Goal: Task Accomplishment & Management: Complete application form

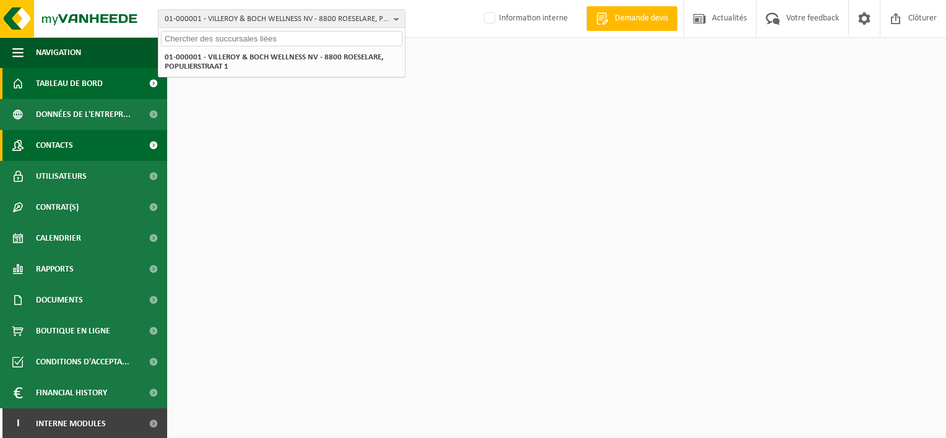
click at [66, 141] on span "Contacts" at bounding box center [54, 145] width 37 height 31
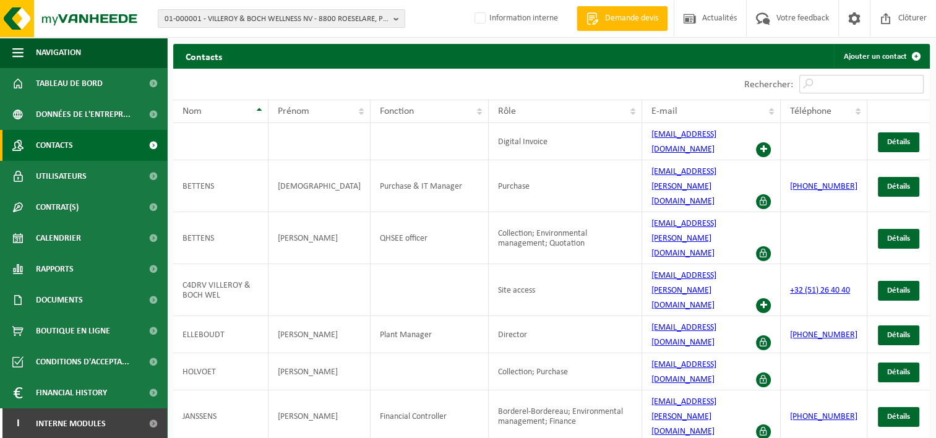
click at [849, 80] on input "Rechercher:" at bounding box center [862, 84] width 124 height 19
click at [76, 147] on link "Contacts" at bounding box center [83, 145] width 167 height 31
click at [217, 19] on span "01-000001 - VILLEROY & BOCH WELLNESS NV - 8800 ROESELARE, POPULIERSTRAAT 1" at bounding box center [277, 19] width 224 height 19
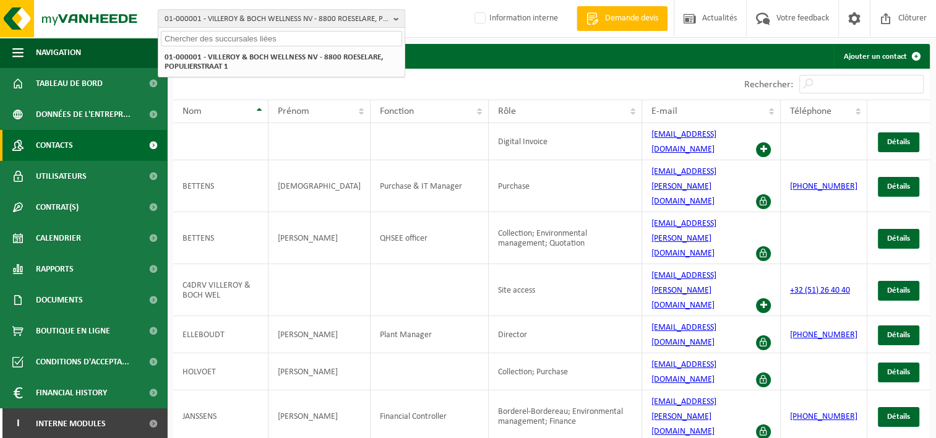
click at [218, 40] on input "text" at bounding box center [281, 38] width 241 height 15
paste input "01-088116"
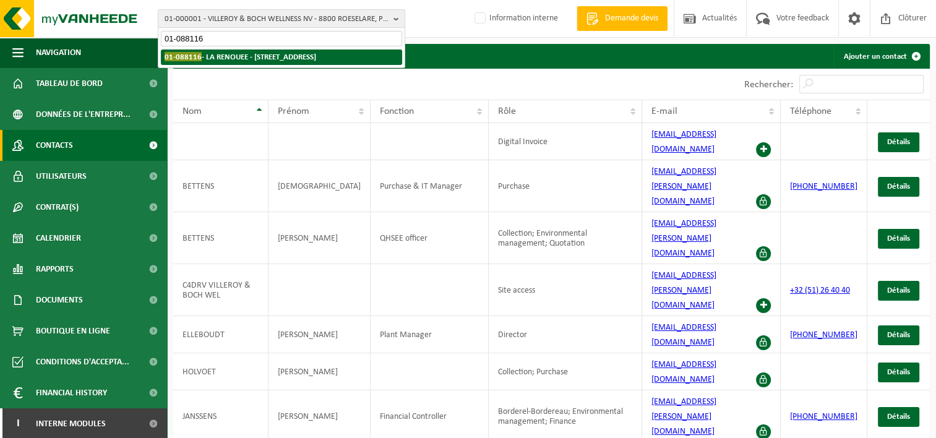
type input "01-088116"
click at [256, 59] on strong "01-088116 - LA RENOUEE - 7012 FLÉNU, RUE DU MOULIN D'EN HAUT 92" at bounding box center [241, 56] width 152 height 9
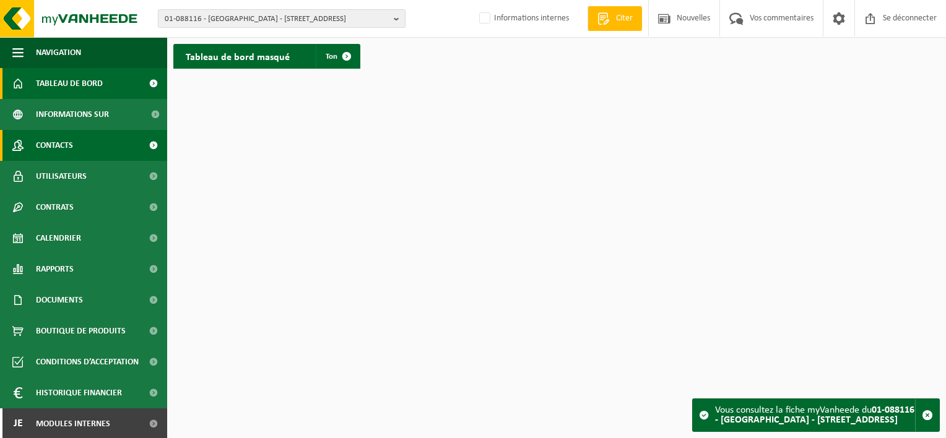
click at [78, 150] on link "Contacts" at bounding box center [83, 145] width 167 height 31
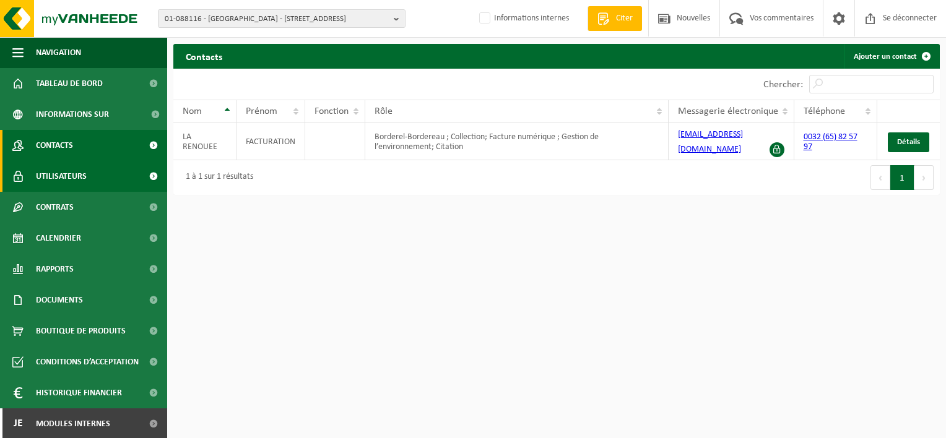
click at [58, 166] on span "Utilisateurs" at bounding box center [61, 176] width 51 height 31
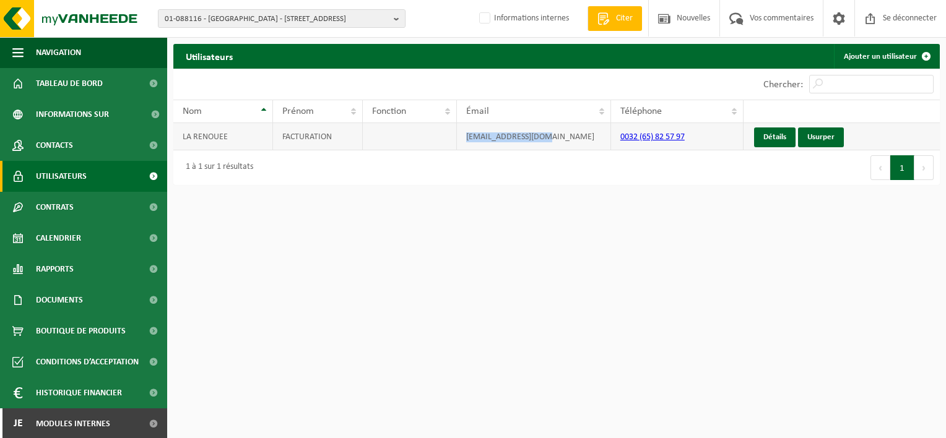
drag, startPoint x: 546, startPoint y: 137, endPoint x: 462, endPoint y: 137, distance: 84.8
click at [462, 137] on td "larenouee@gmail.com" at bounding box center [534, 136] width 154 height 27
copy td "larenouee@gmail.com"
click at [146, 421] on span at bounding box center [153, 423] width 28 height 31
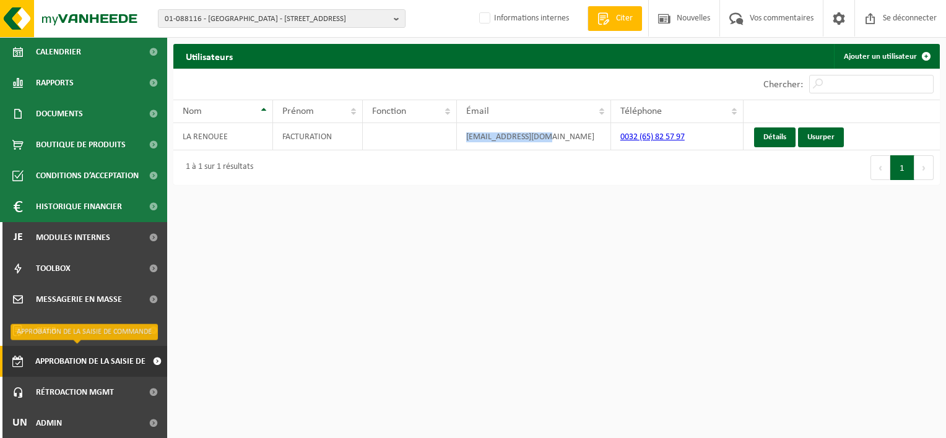
scroll to position [187, 0]
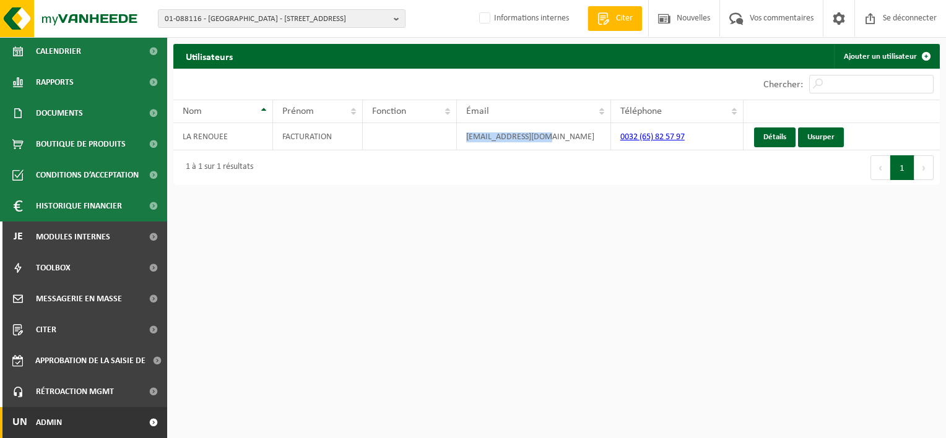
click at [148, 426] on span at bounding box center [153, 422] width 28 height 31
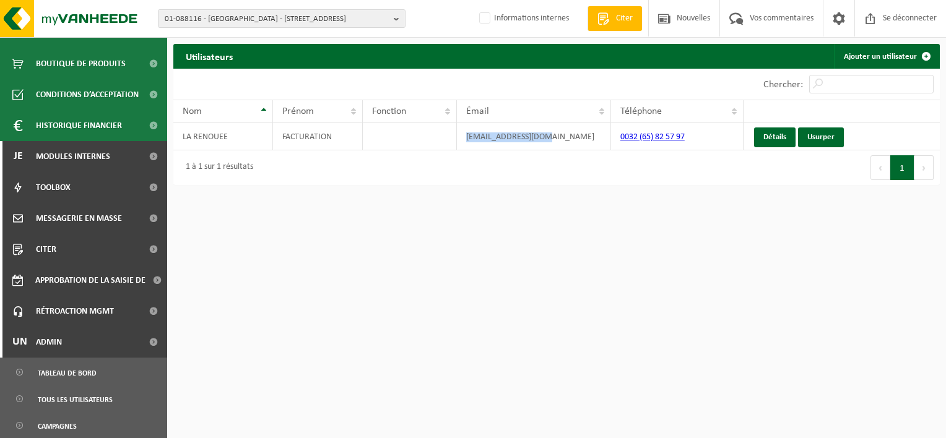
scroll to position [373, 0]
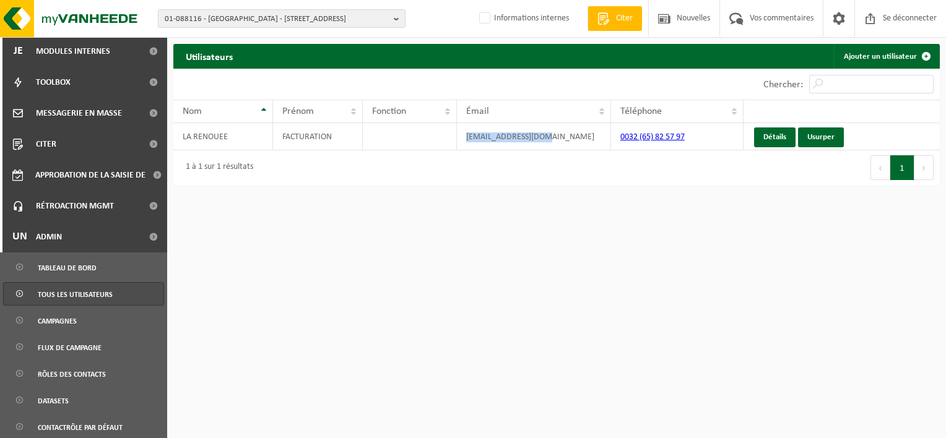
click at [87, 294] on span "Tous les utilisateurs" at bounding box center [75, 295] width 75 height 24
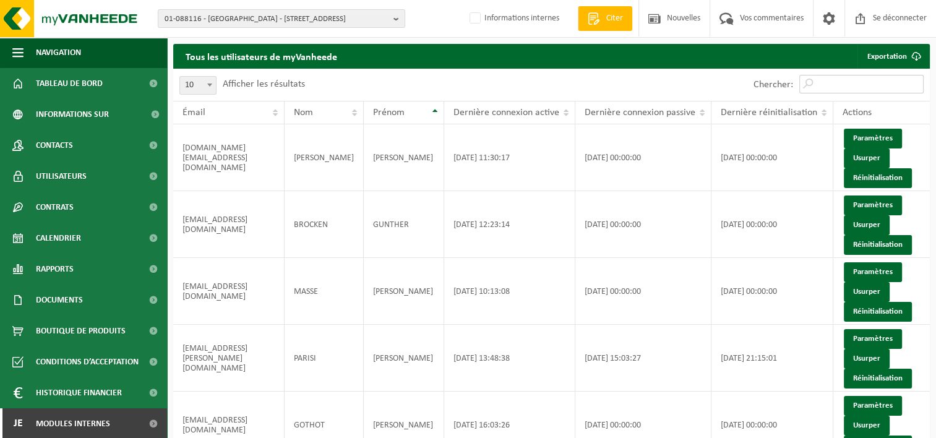
click at [847, 84] on input "Chercher:" at bounding box center [862, 84] width 124 height 19
paste input "larenouee@gmail.com"
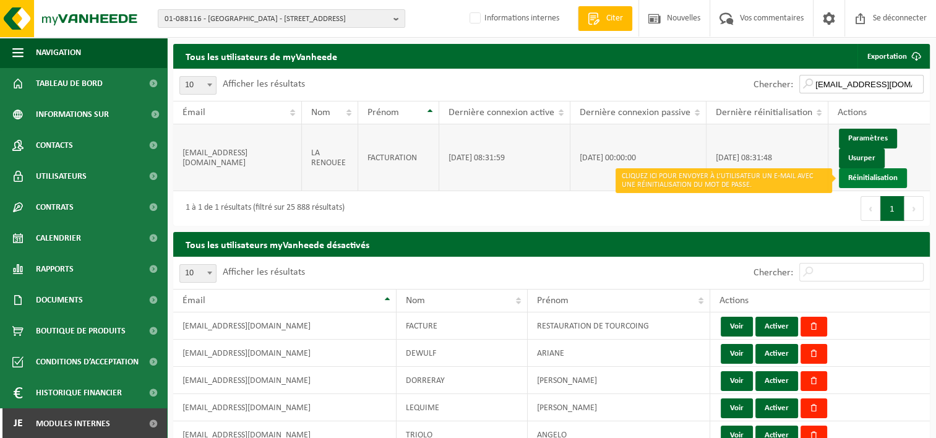
type input "larenouee@gmail.com"
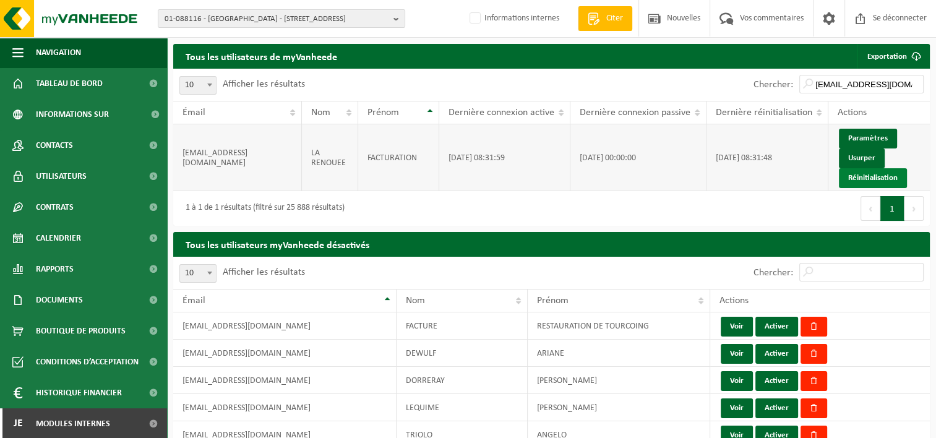
click at [874, 178] on link "Réinitialisation" at bounding box center [873, 178] width 68 height 20
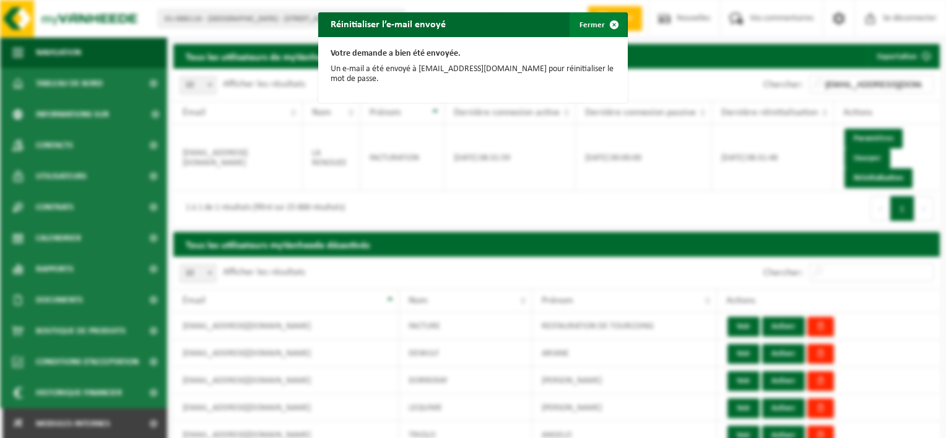
click at [582, 31] on button "Fermer" at bounding box center [597, 24] width 57 height 25
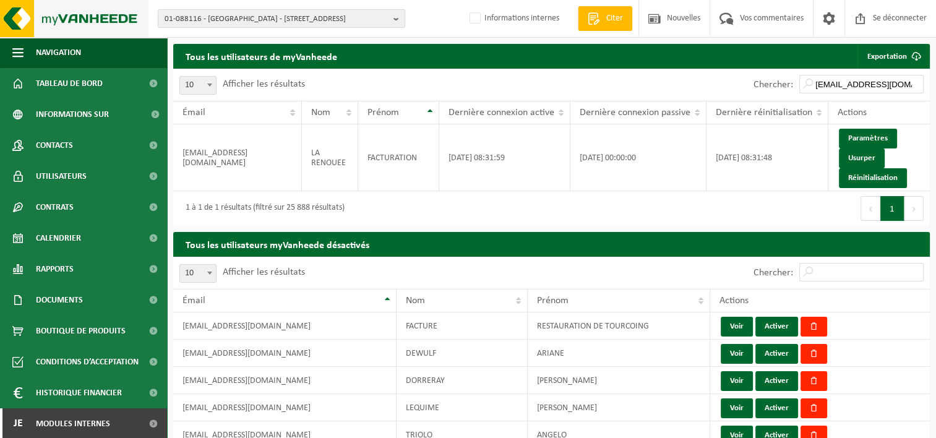
scroll to position [477, 0]
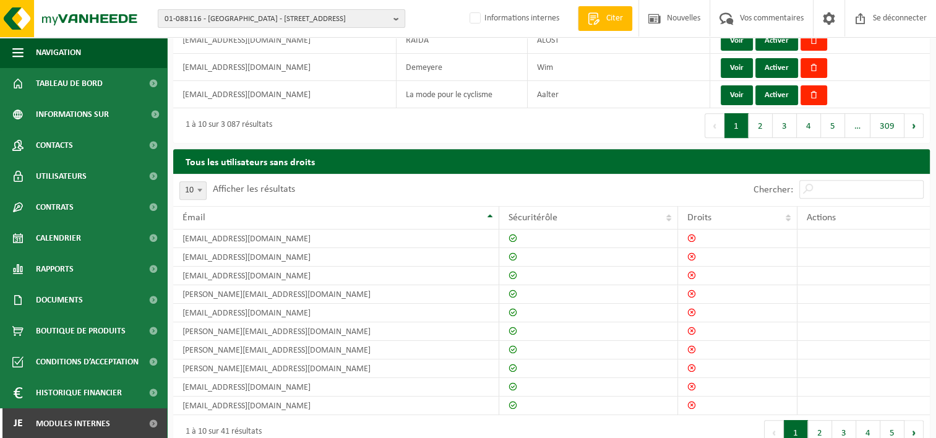
click at [231, 17] on span "01-088116 - LA RENOUEE - 7012 FLÉNU, RUE DU MOULIN D’EN HAUT 92" at bounding box center [277, 19] width 224 height 19
click at [228, 40] on input "text" at bounding box center [281, 38] width 241 height 15
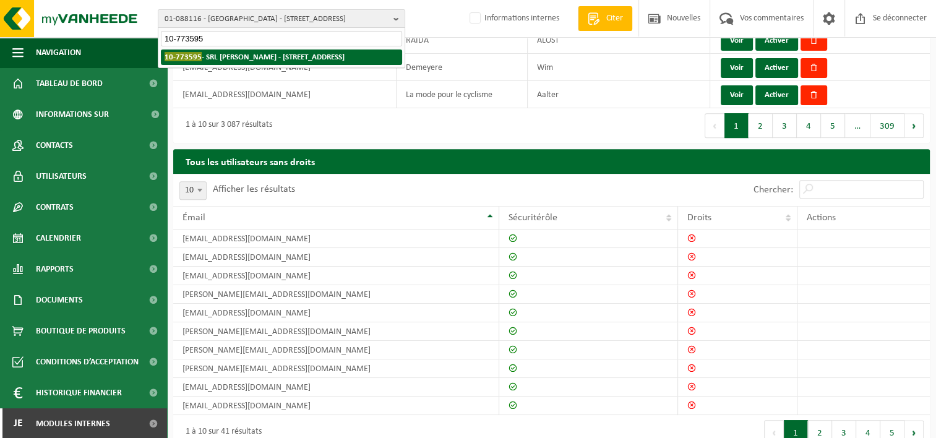
type input "10-773595"
click at [269, 65] on li "10-773595 - SRL EMMANUEL DUTRIEUX - 7620 HOLLAIN, RUE DU MARAIS 5 B" at bounding box center [281, 57] width 241 height 15
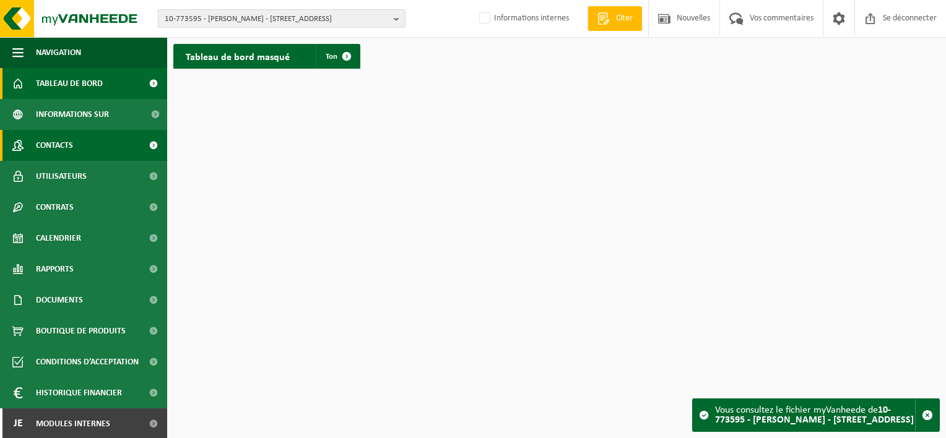
click at [112, 149] on link "Contacts" at bounding box center [83, 145] width 167 height 31
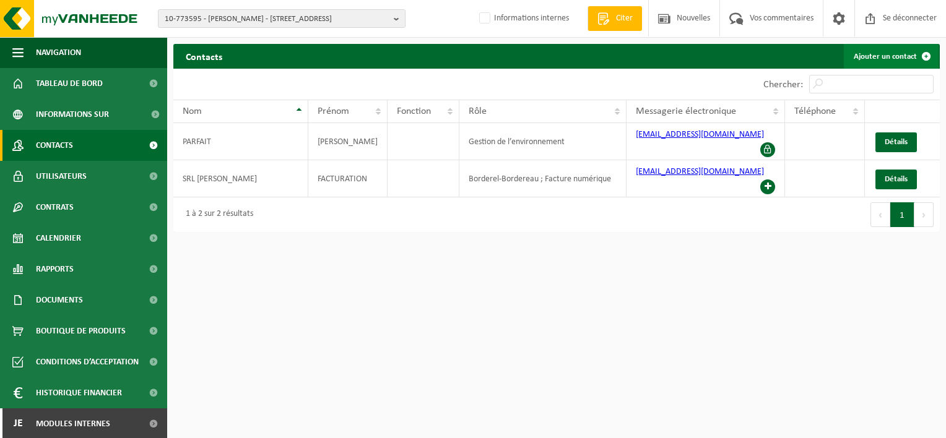
click at [873, 54] on font "Ajouter un contact" at bounding box center [884, 57] width 63 height 8
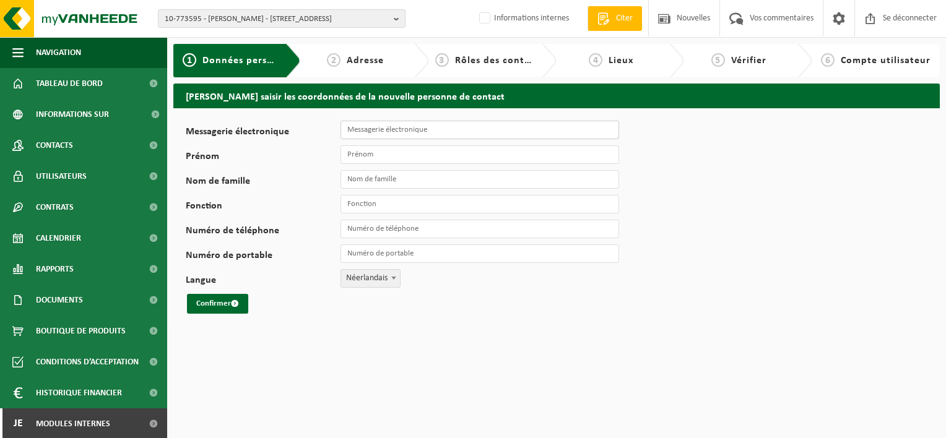
click at [391, 121] on input "Messagerie électronique" at bounding box center [479, 130] width 278 height 19
click at [345, 134] on input "Messagerie électronique" at bounding box center [479, 130] width 278 height 19
paste input "[EMAIL_ADDRESS][DOMAIN_NAME]"
type input "[EMAIL_ADDRESS][DOMAIN_NAME]"
click at [376, 150] on input "Prénom" at bounding box center [479, 154] width 278 height 19
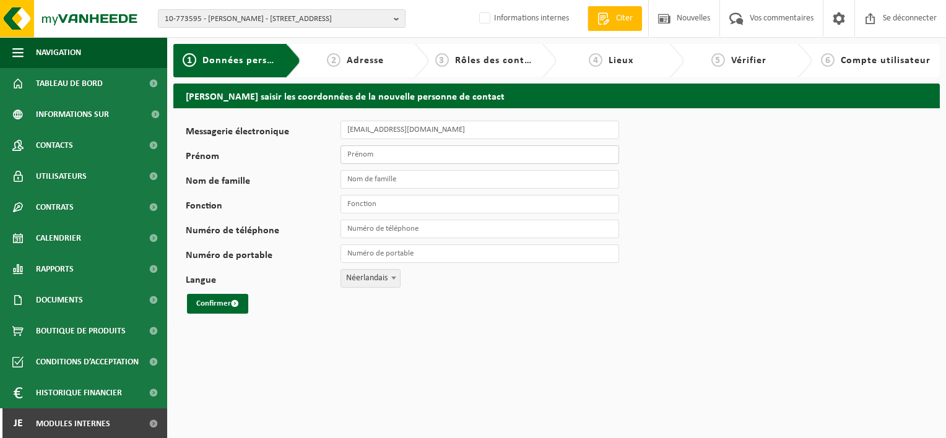
click at [386, 153] on input "Prénom" at bounding box center [479, 154] width 278 height 19
type input "David"
click at [359, 182] on input "Nom de famille" at bounding box center [479, 179] width 278 height 19
type input "Lagneau"
click at [384, 202] on input "Fonction" at bounding box center [479, 204] width 278 height 19
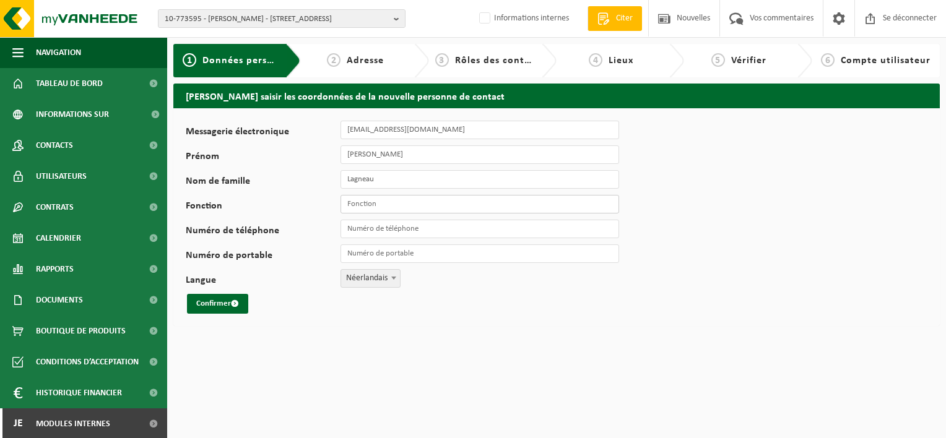
type input "Responsable"
click at [394, 280] on span at bounding box center [393, 278] width 12 height 16
select select "1"
click at [223, 303] on font "Confirmer" at bounding box center [213, 304] width 35 height 8
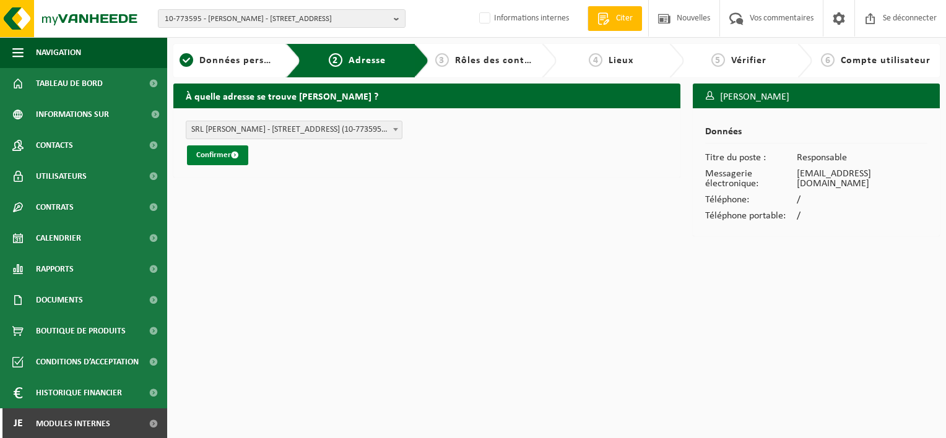
click at [216, 158] on font "Confirmer" at bounding box center [213, 155] width 35 height 8
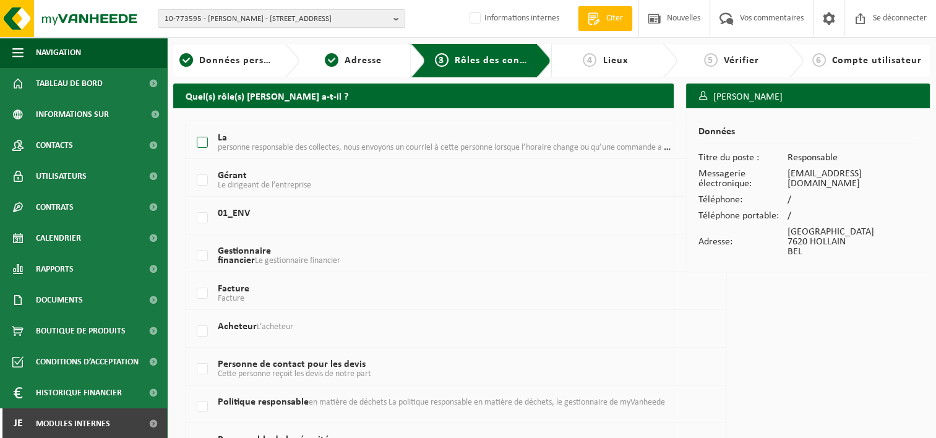
click at [203, 137] on label "La personne responsable des collectes, nous envoyons un courriel à cette person…" at bounding box center [434, 143] width 480 height 19
click at [192, 127] on input "La personne responsable des collectes, nous envoyons un courriel à cette person…" at bounding box center [192, 127] width 1 height 1
checkbox input "true"
click at [204, 178] on label "Gérant Le dirigeant de l’entreprise" at bounding box center [434, 180] width 480 height 19
click at [192, 165] on input "Gérant Le dirigeant de l’entreprise" at bounding box center [192, 165] width 1 height 1
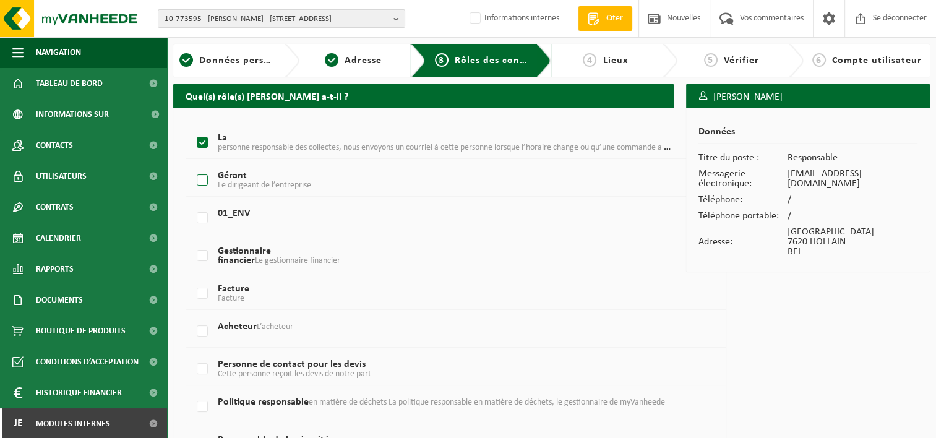
checkbox input "true"
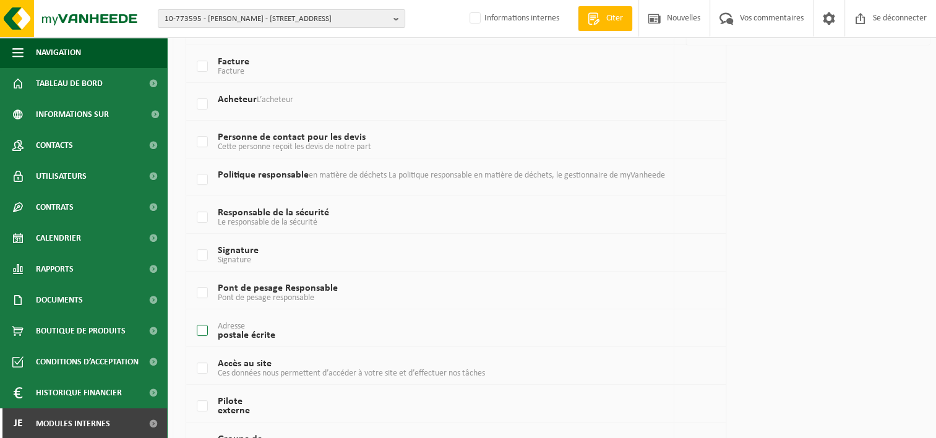
scroll to position [248, 0]
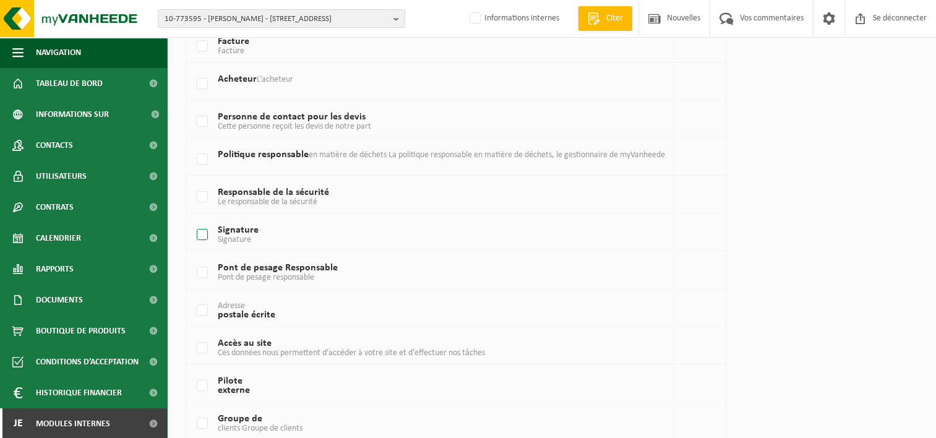
click at [203, 235] on label "Signature Signature" at bounding box center [434, 235] width 480 height 19
click at [192, 220] on input "Signature Signature" at bounding box center [192, 219] width 1 height 1
checkbox input "true"
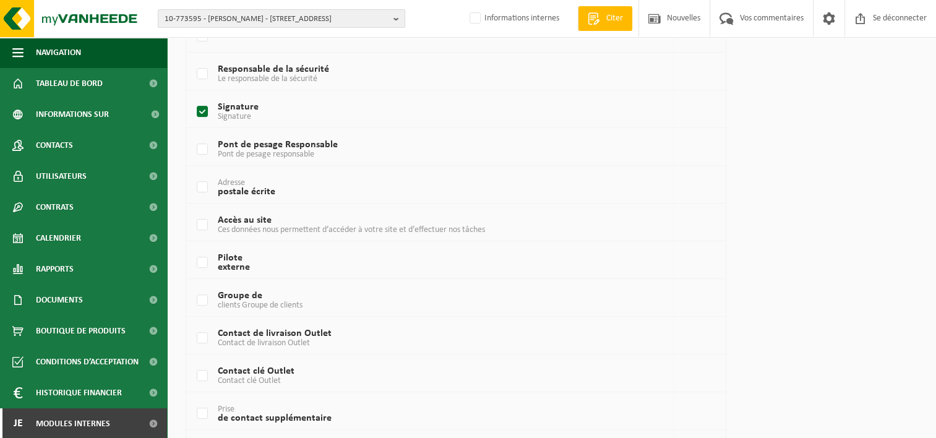
scroll to position [371, 0]
click at [202, 223] on label "Accès au site Ces données nous permettent d’accéder à votre site et d’effectuer…" at bounding box center [434, 224] width 480 height 19
click at [192, 209] on input "Accès au site Ces données nous permettent d’accéder à votre site et d’effectuer…" at bounding box center [192, 209] width 1 height 1
checkbox input "true"
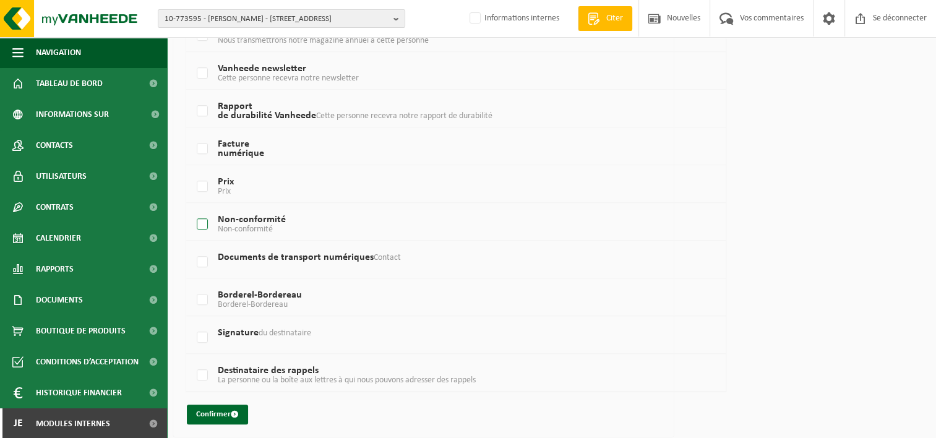
scroll to position [787, 0]
click at [220, 410] on font "Confirmer" at bounding box center [213, 414] width 35 height 8
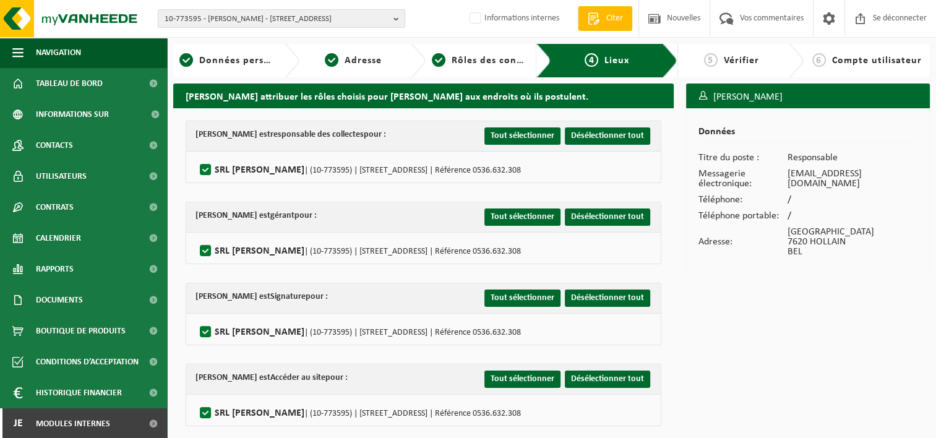
scroll to position [42, 0]
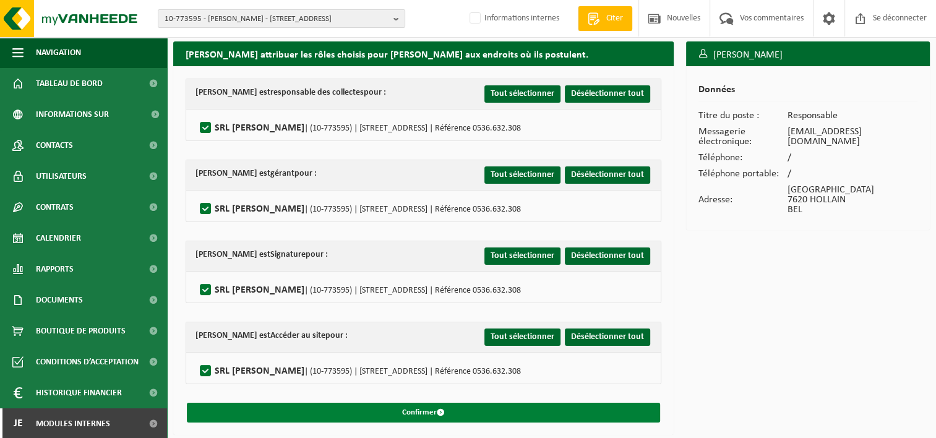
click at [519, 408] on button "Confirmer" at bounding box center [423, 413] width 473 height 20
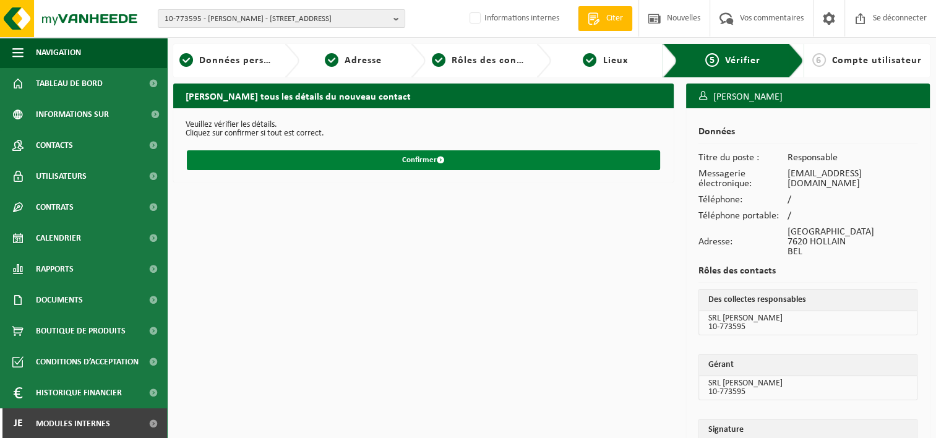
click at [470, 162] on button "Confirmer" at bounding box center [423, 160] width 473 height 20
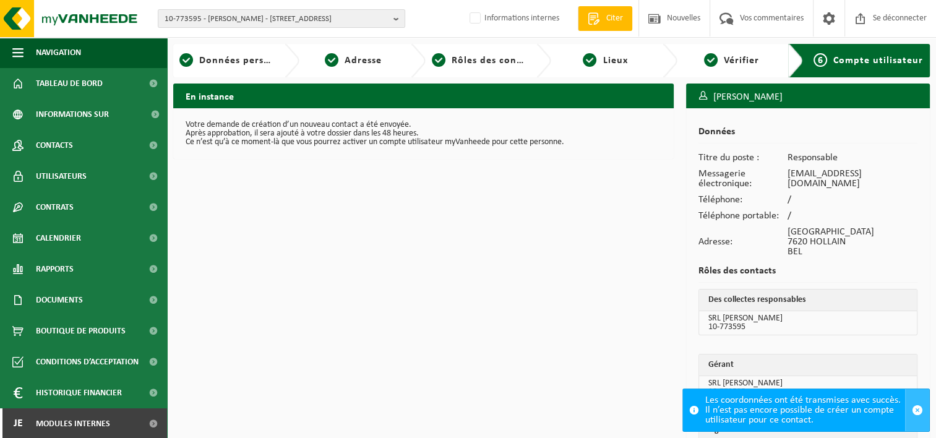
click at [920, 405] on span "button" at bounding box center [917, 410] width 11 height 11
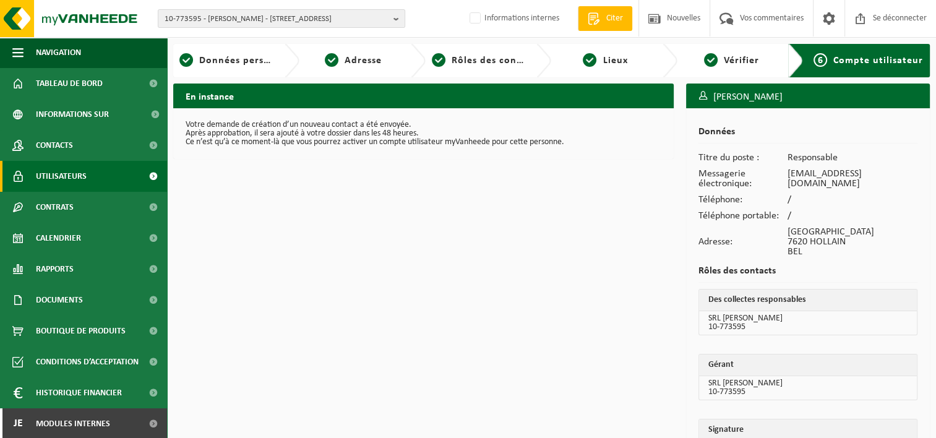
click at [36, 171] on span "Utilisateurs" at bounding box center [61, 176] width 51 height 31
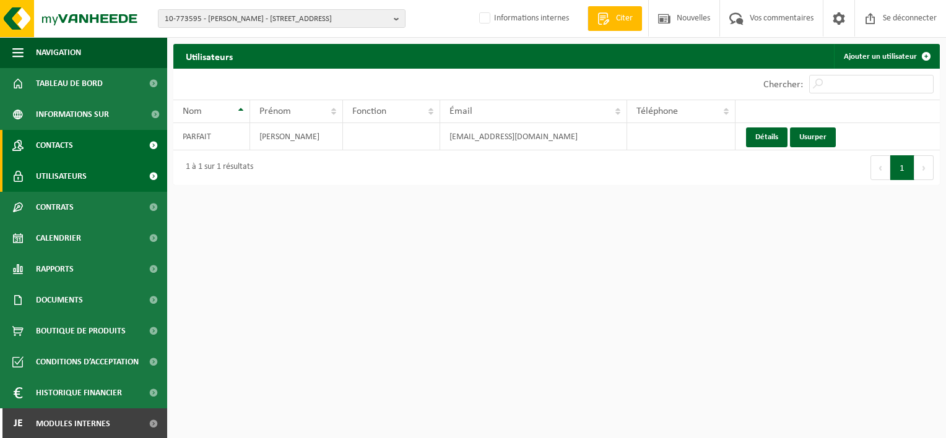
click at [94, 149] on link "Contacts" at bounding box center [83, 145] width 167 height 31
